Goal: Navigation & Orientation: Find specific page/section

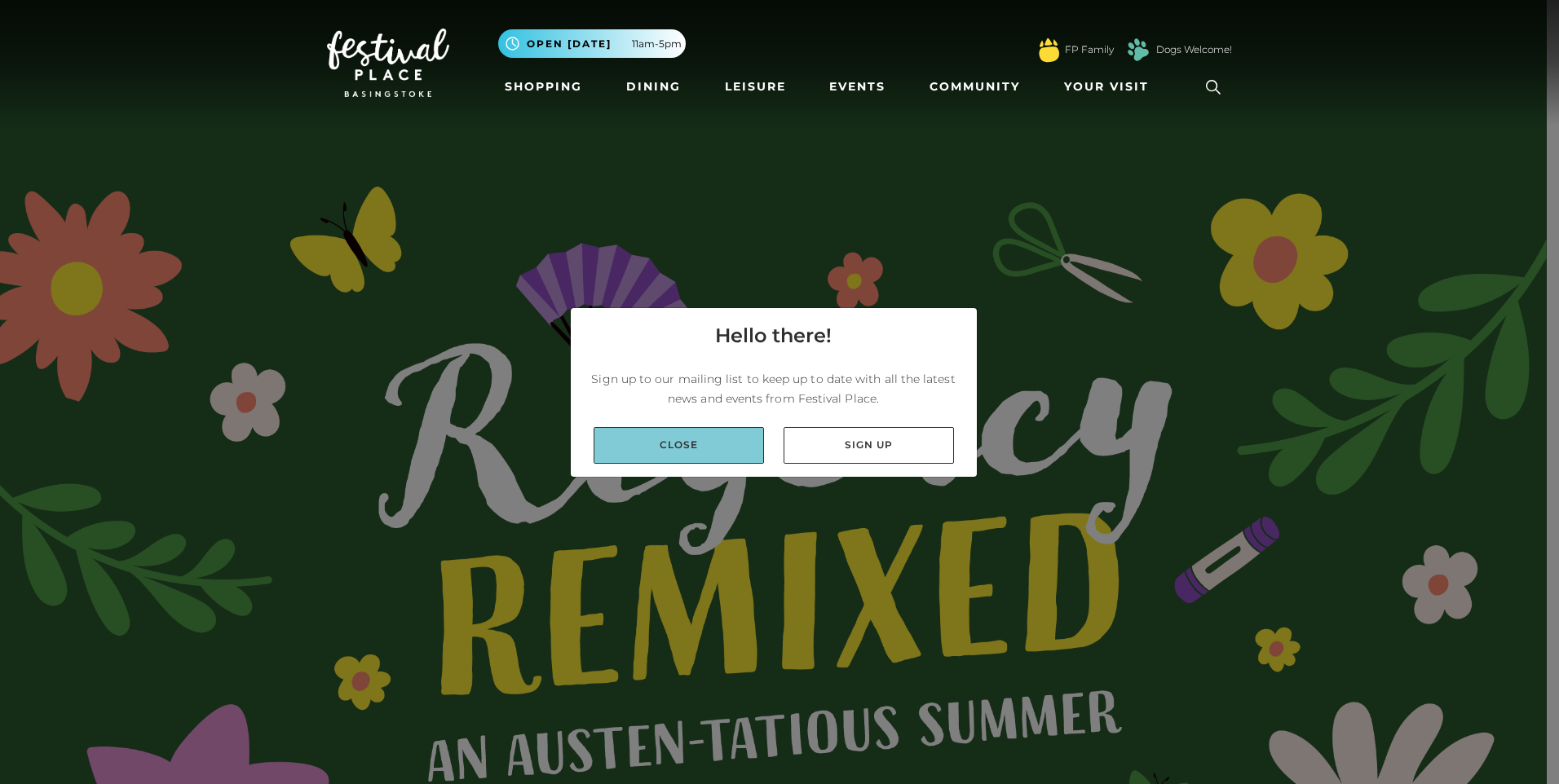
click at [677, 454] on link "Close" at bounding box center [679, 445] width 171 height 37
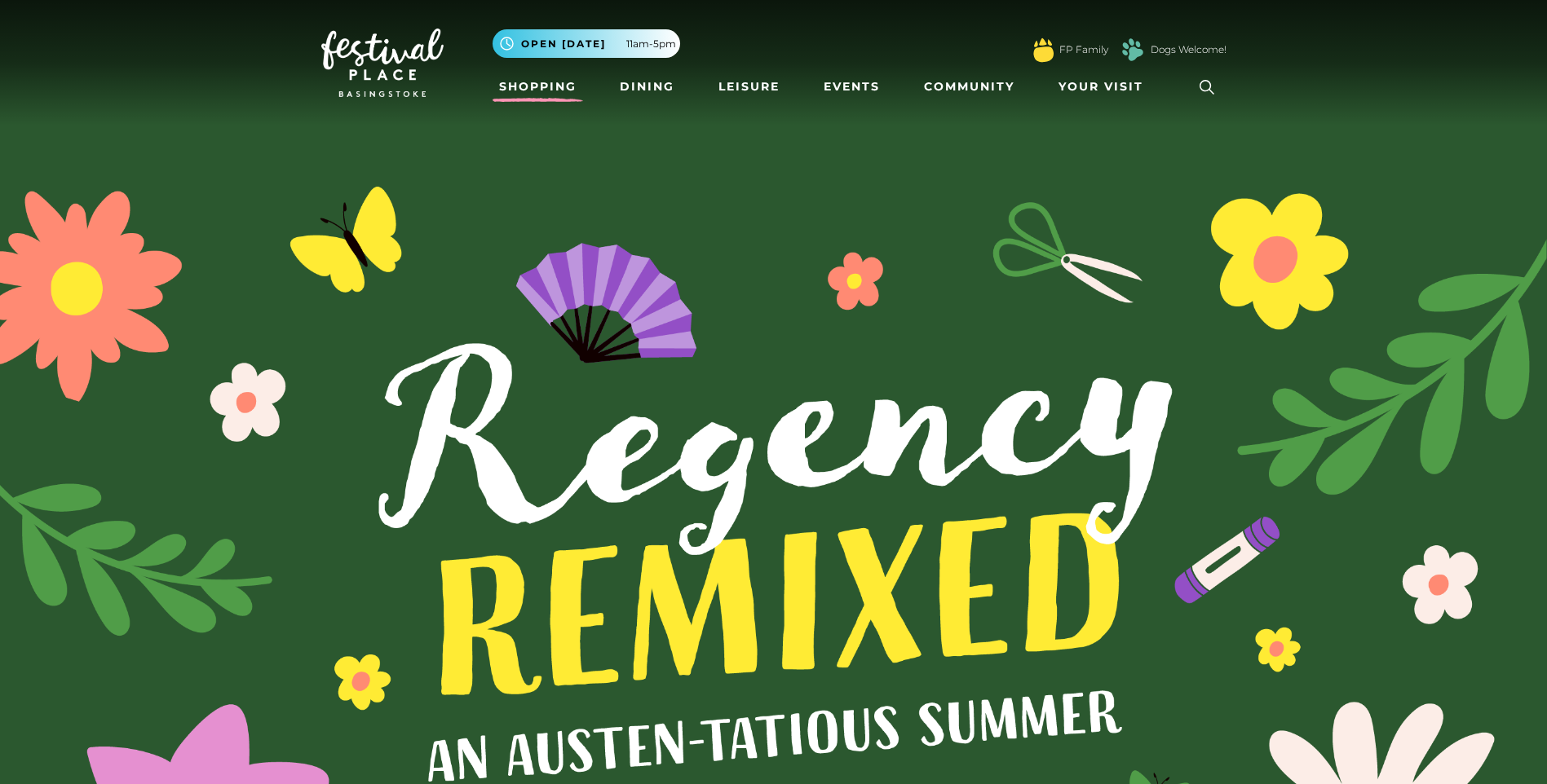
click at [529, 83] on link "Shopping" at bounding box center [538, 86] width 91 height 31
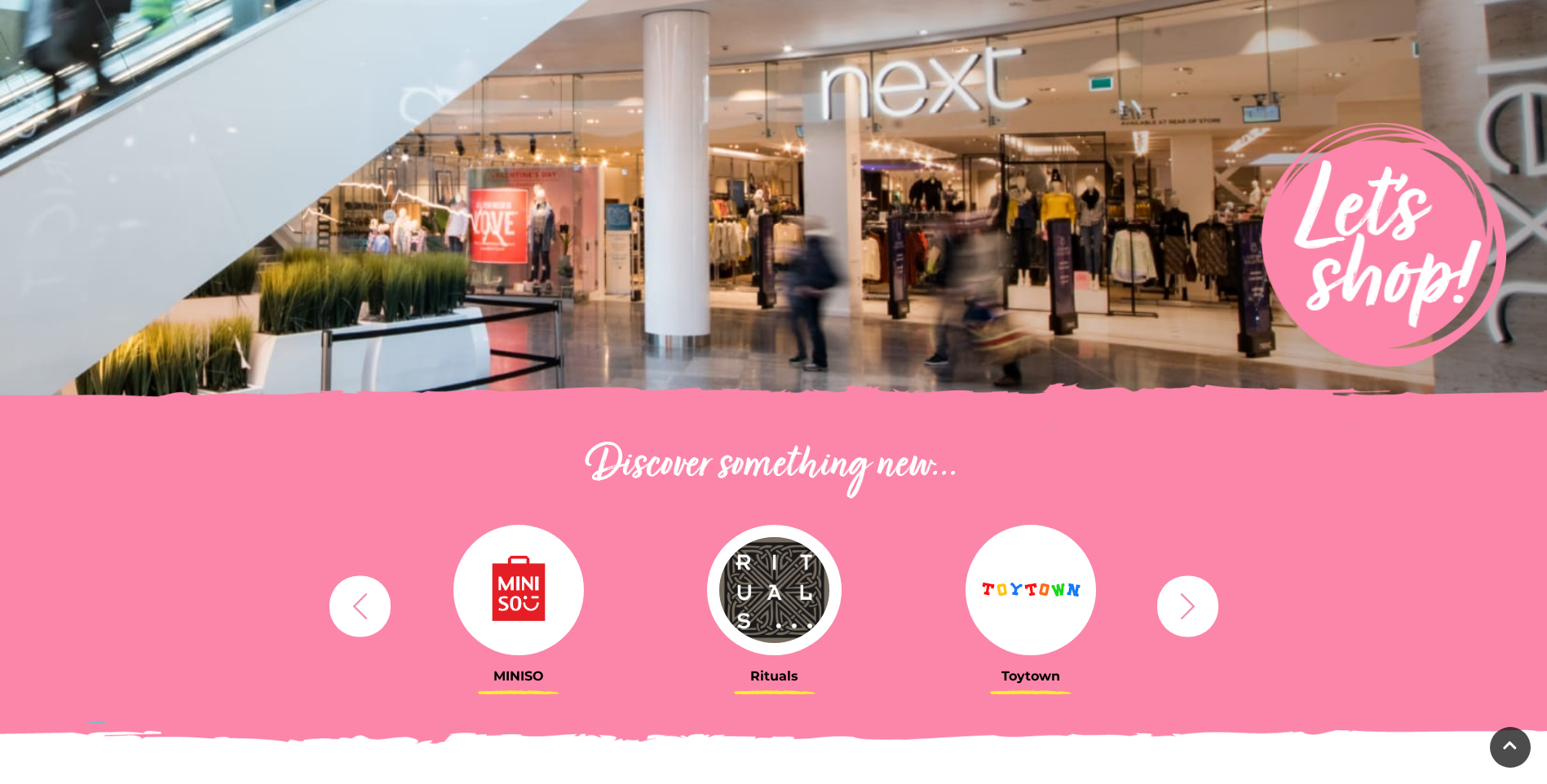
scroll to position [245, 0]
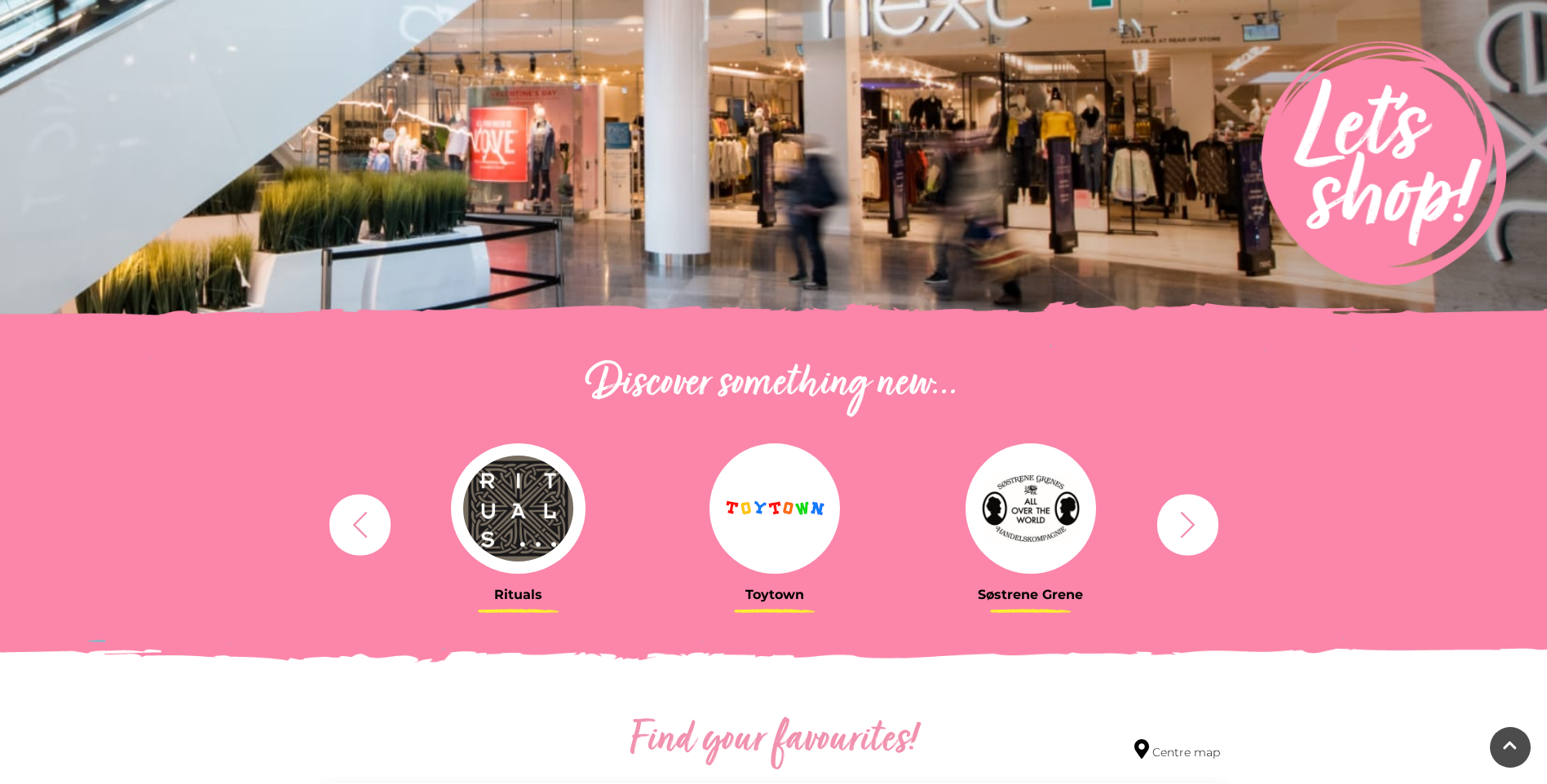
click at [1175, 522] on icon "button" at bounding box center [1187, 524] width 31 height 31
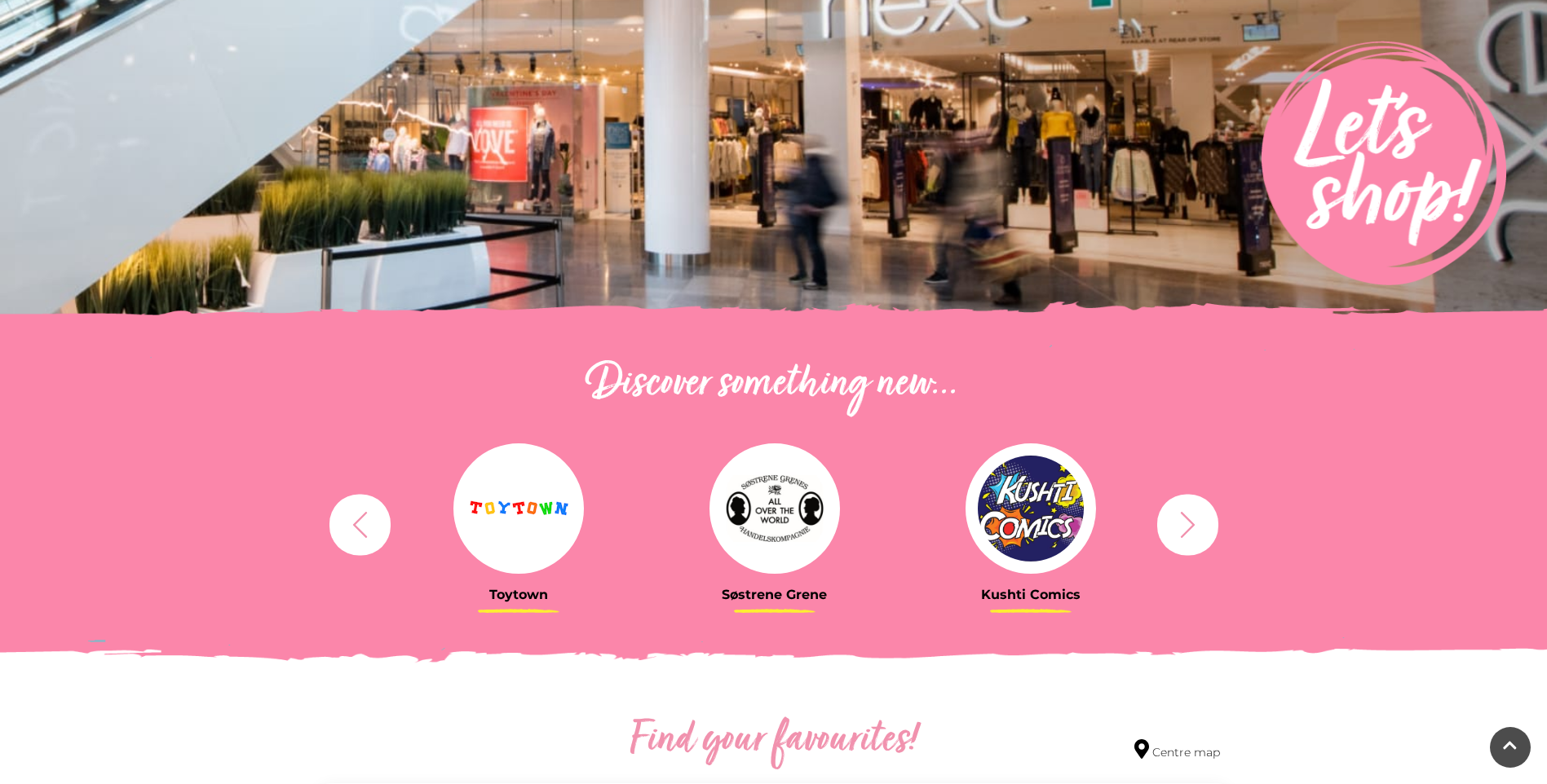
click at [1175, 522] on icon "button" at bounding box center [1187, 524] width 31 height 31
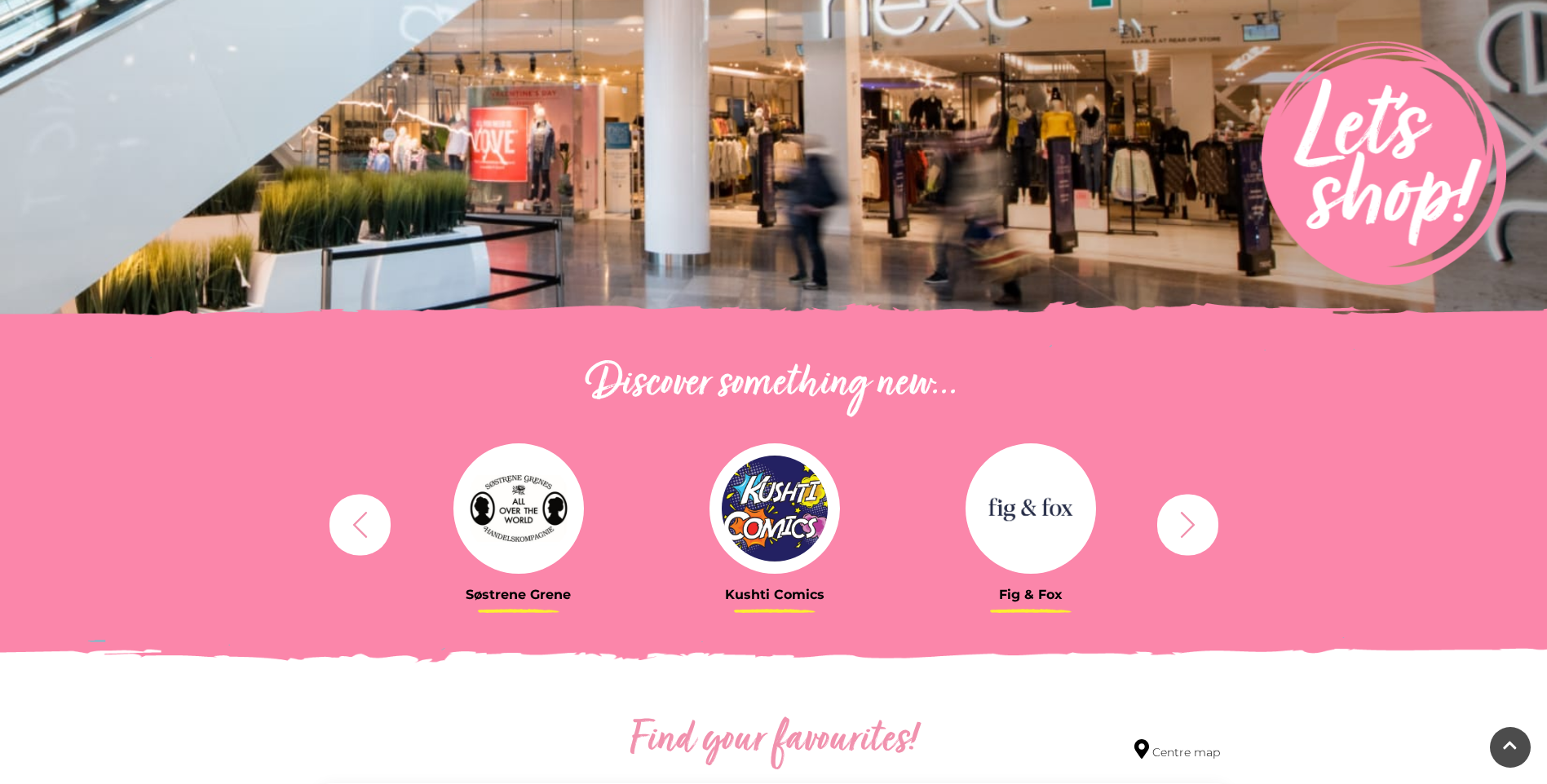
click at [1175, 522] on icon "button" at bounding box center [1187, 524] width 31 height 31
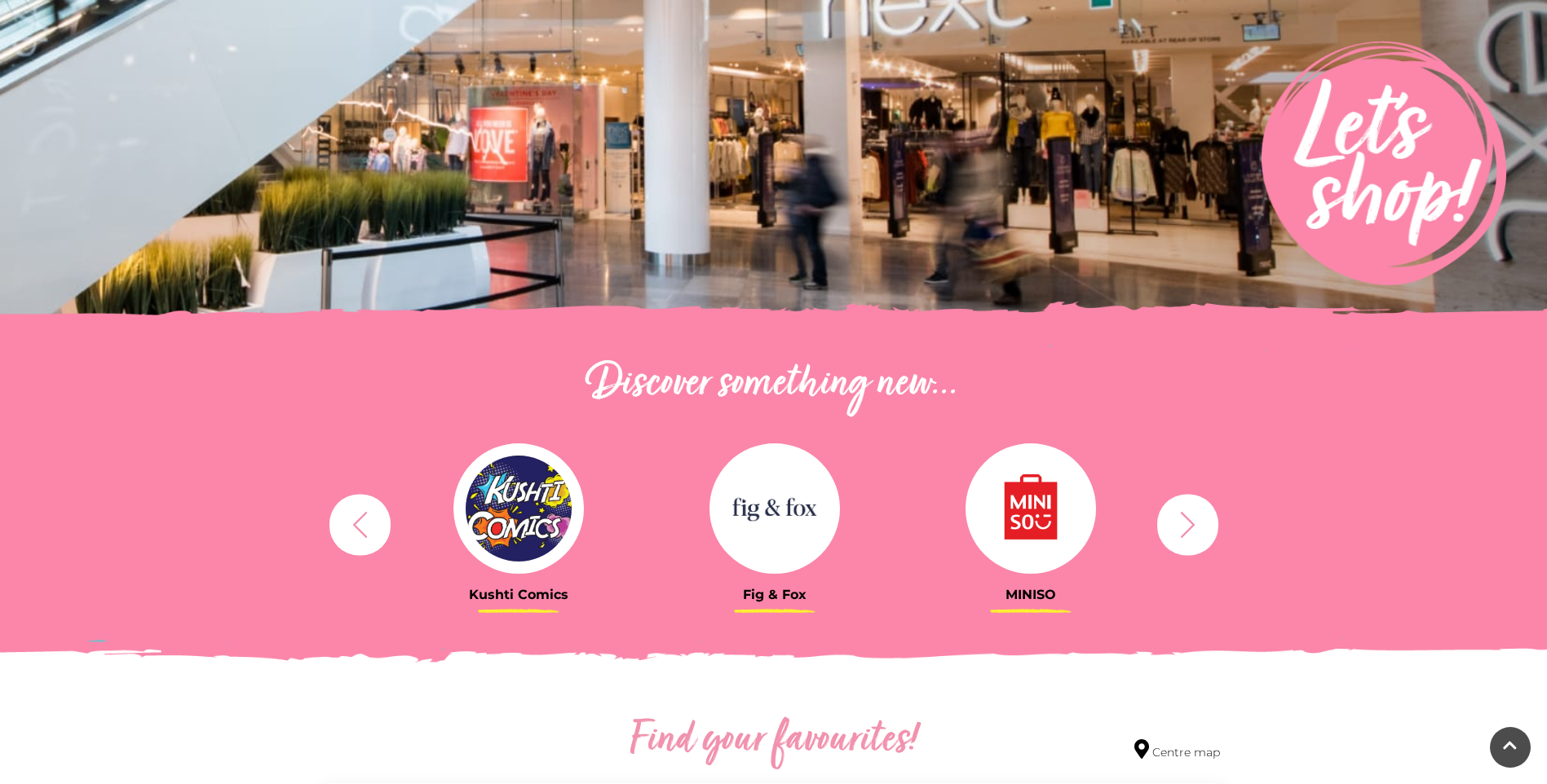
click at [1175, 522] on icon "button" at bounding box center [1187, 524] width 31 height 31
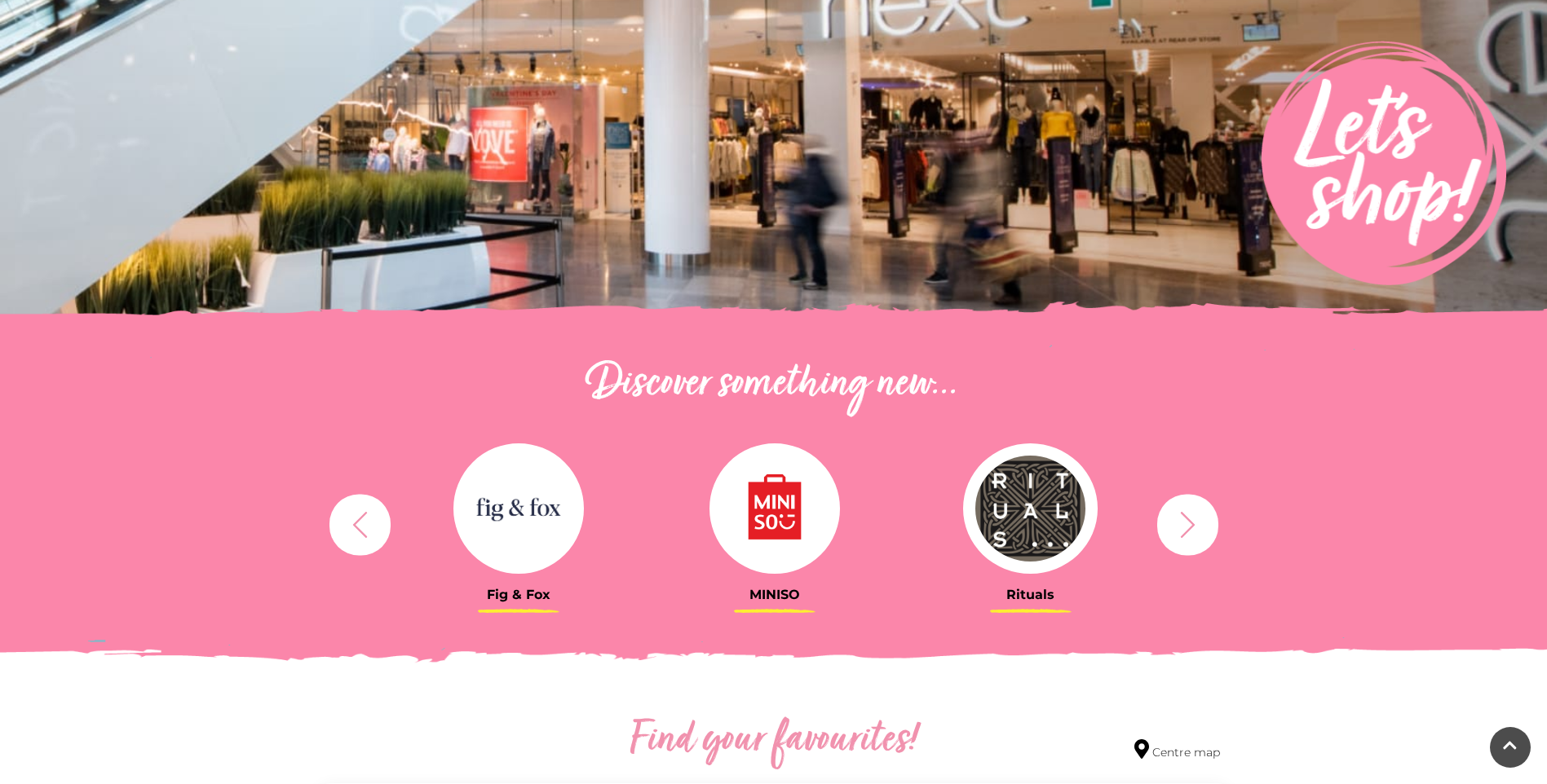
click at [553, 507] on img at bounding box center [518, 508] width 131 height 131
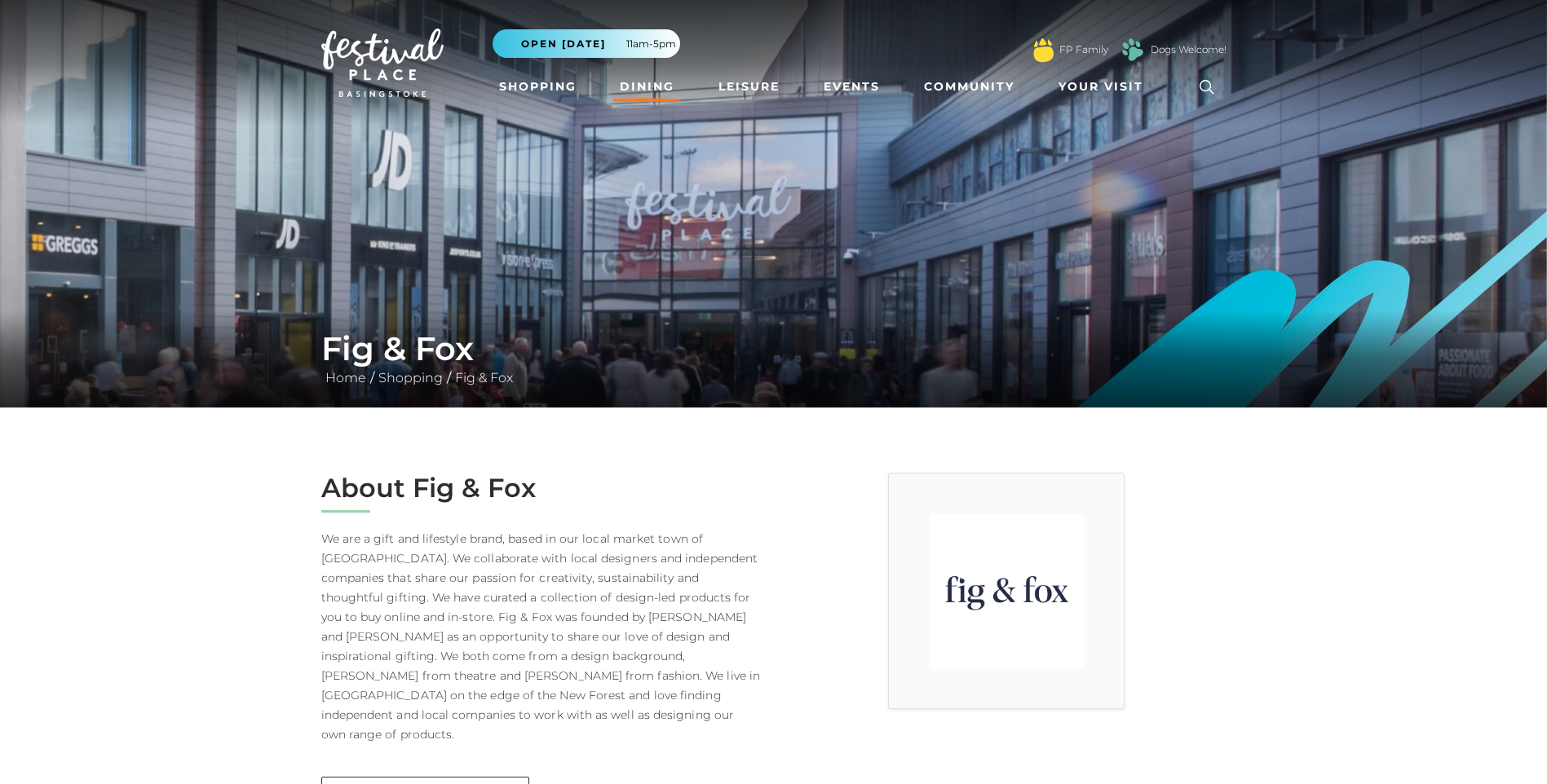
click at [638, 92] on link "Dining" at bounding box center [647, 86] width 68 height 31
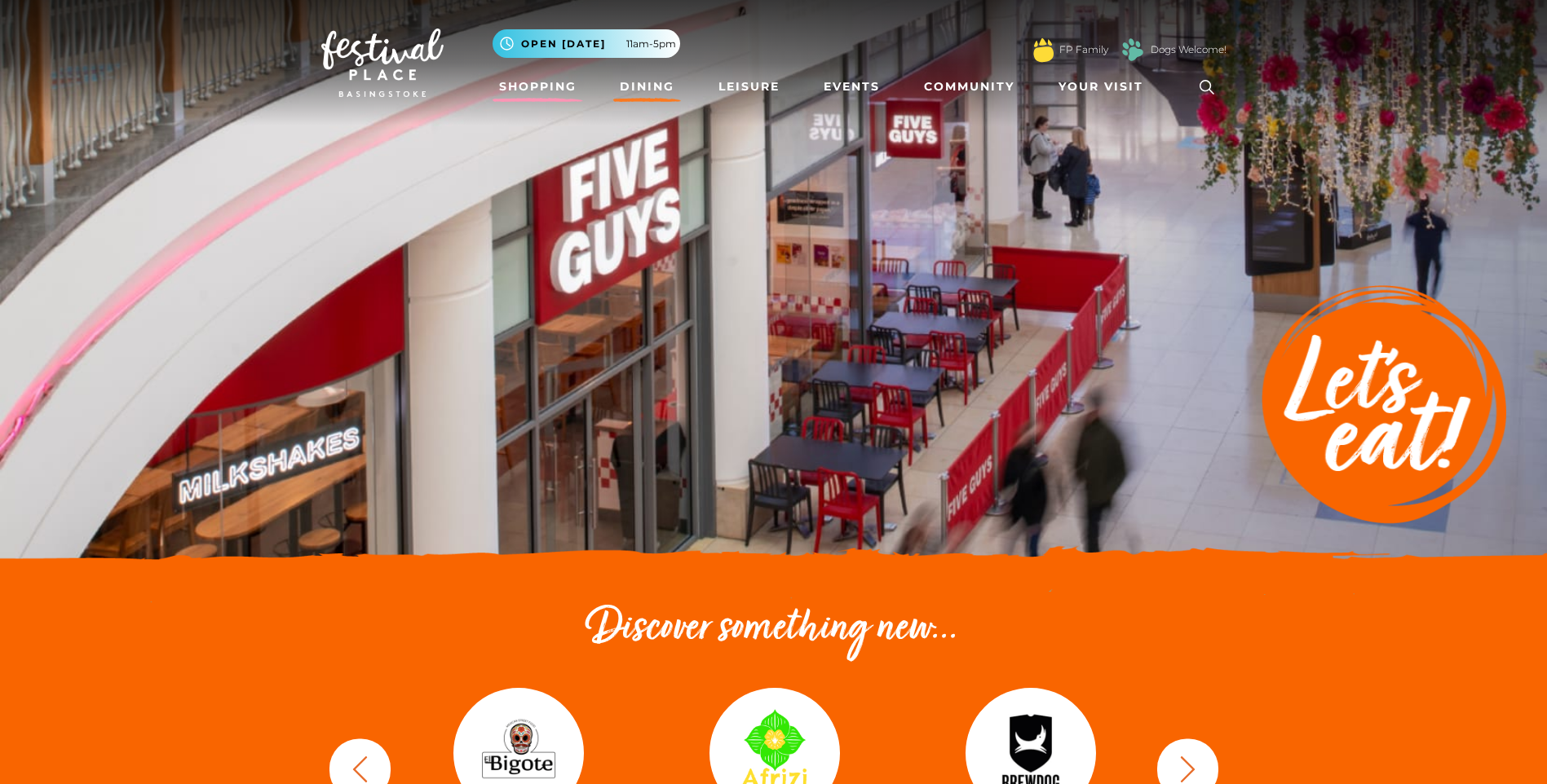
click at [536, 84] on link "Shopping" at bounding box center [538, 86] width 91 height 31
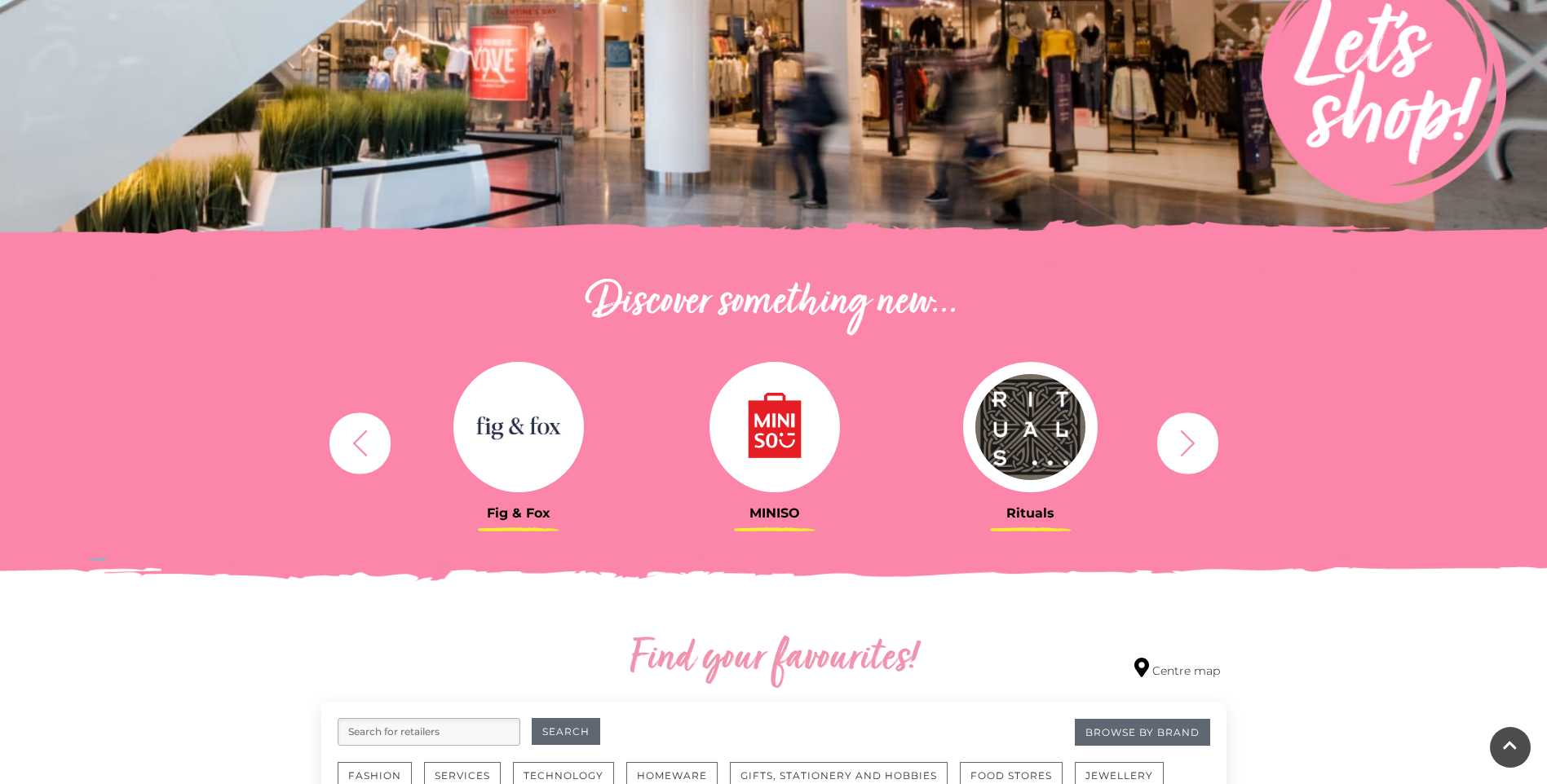
scroll to position [571, 0]
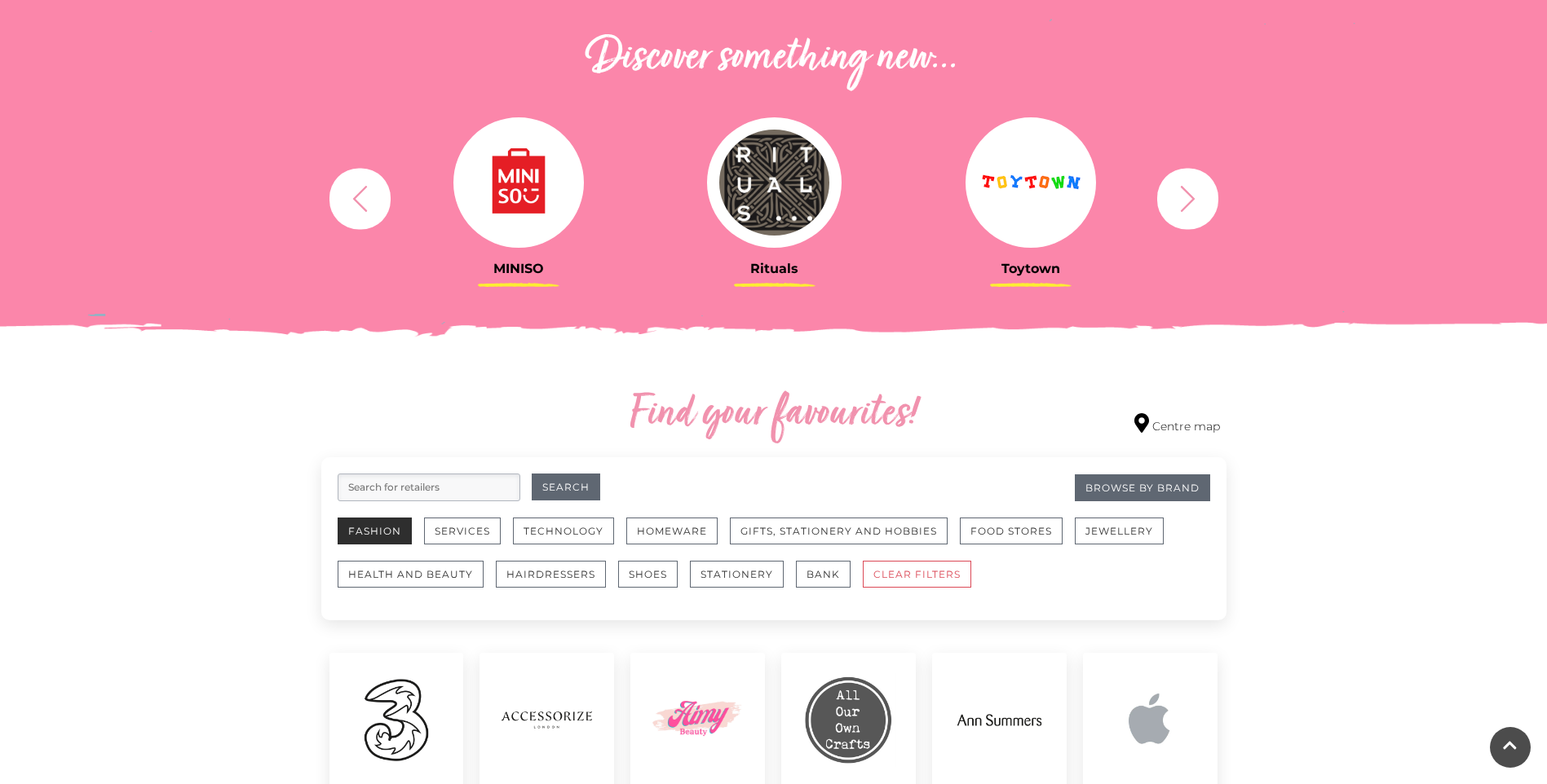
click at [369, 536] on button "Fashion" at bounding box center [375, 531] width 74 height 27
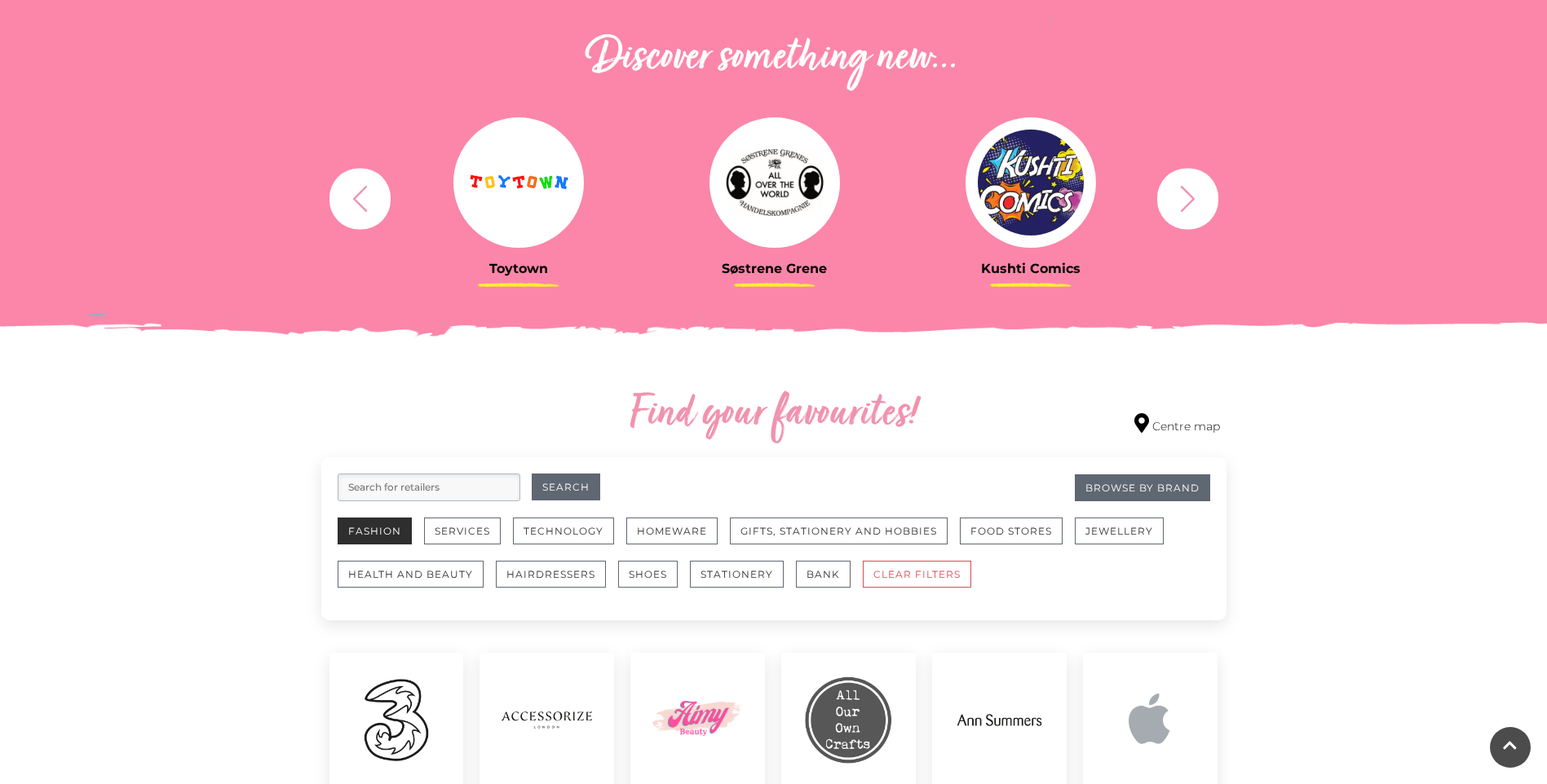
click at [369, 536] on button "Fashion" at bounding box center [375, 531] width 74 height 27
